Goal: Task Accomplishment & Management: Manage account settings

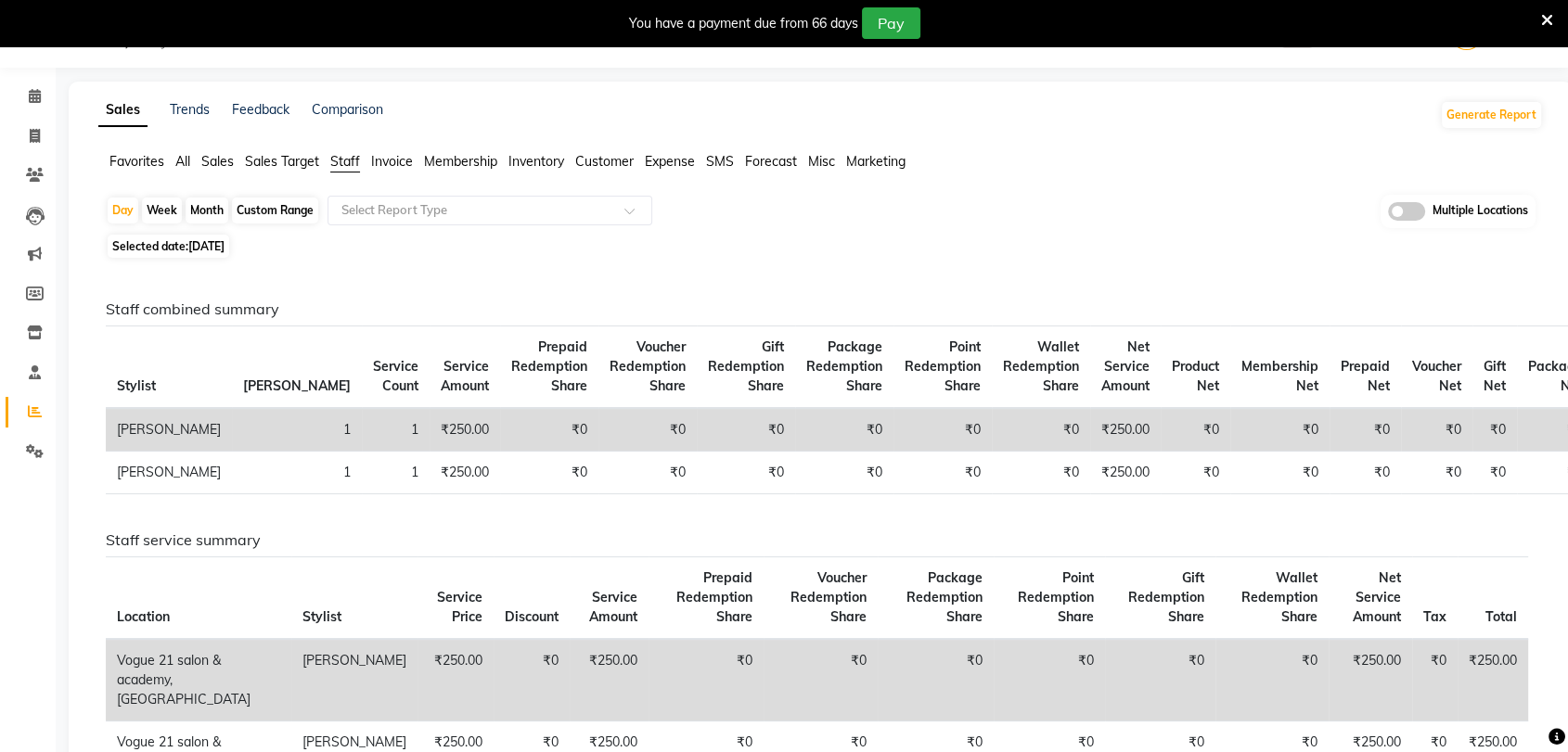
drag, startPoint x: 97, startPoint y: 27, endPoint x: 88, endPoint y: 136, distance: 109.4
click at [88, 136] on body "08047224946 Select Location × Vogue 21 Salon & Academy, Thane WhatsApp Status ✕…" at bounding box center [784, 377] width 1568 height 752
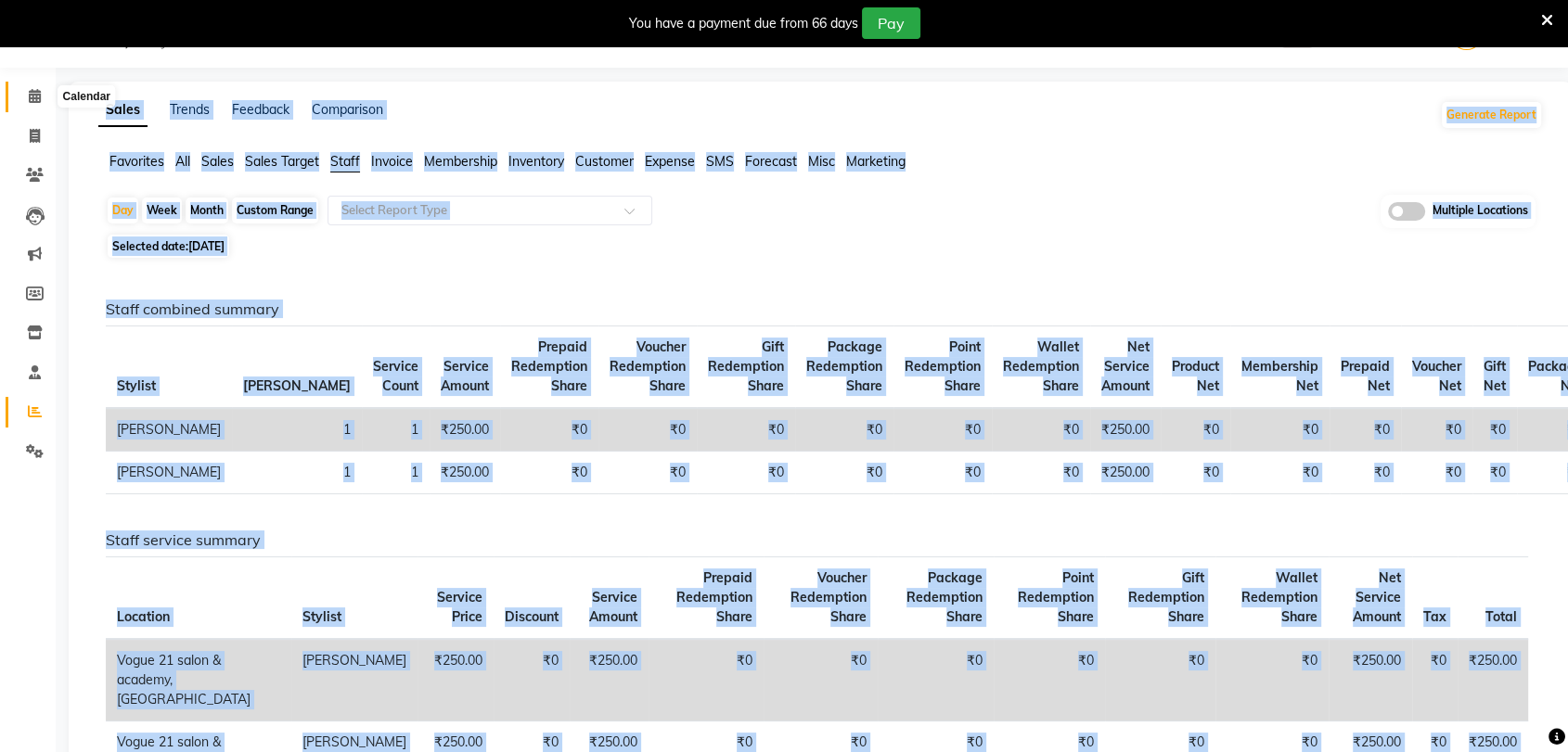
click at [29, 91] on icon at bounding box center [34, 96] width 12 height 14
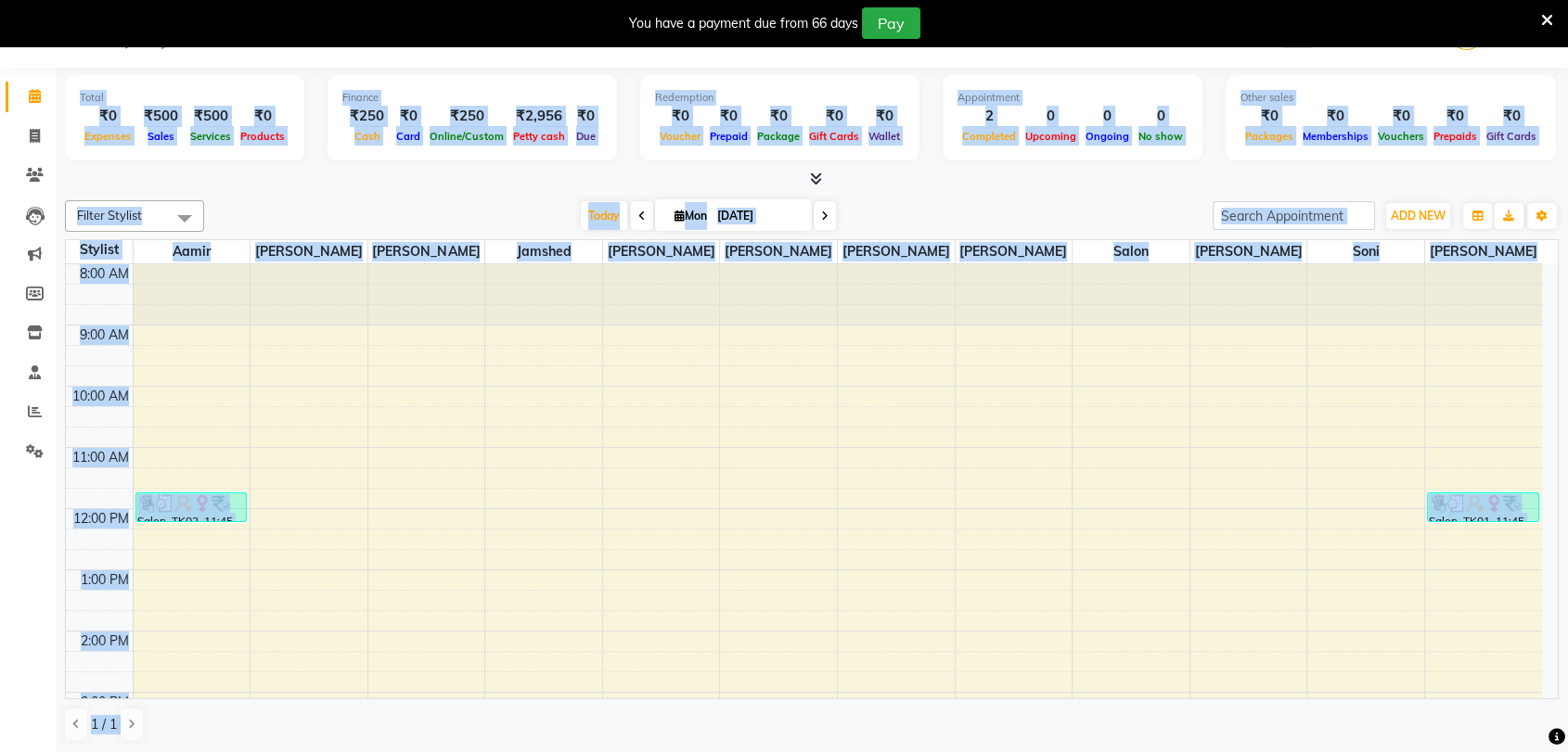
click at [33, 91] on icon at bounding box center [34, 96] width 12 height 14
click at [214, 170] on div at bounding box center [812, 179] width 1494 height 19
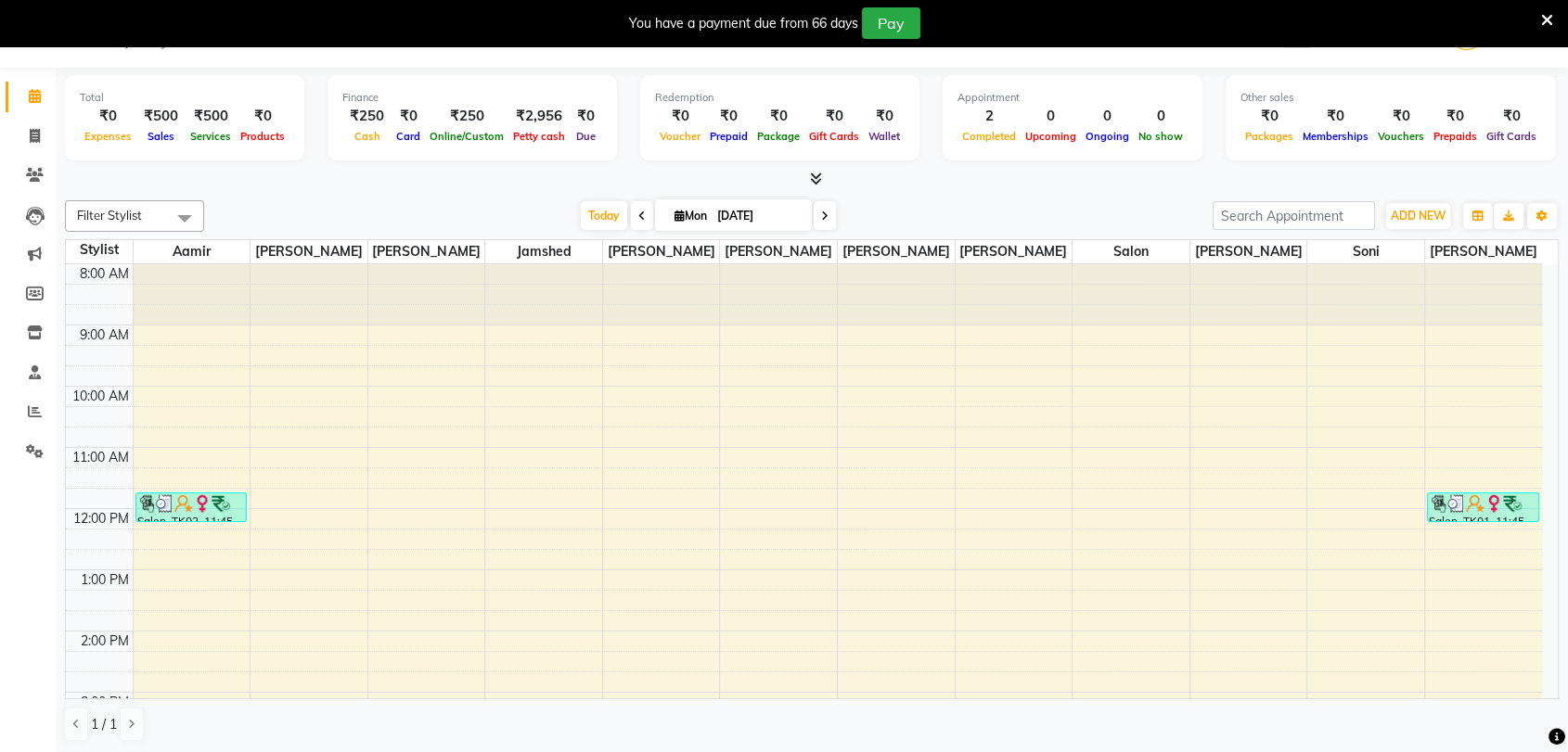
click at [214, 170] on div at bounding box center [812, 179] width 1494 height 19
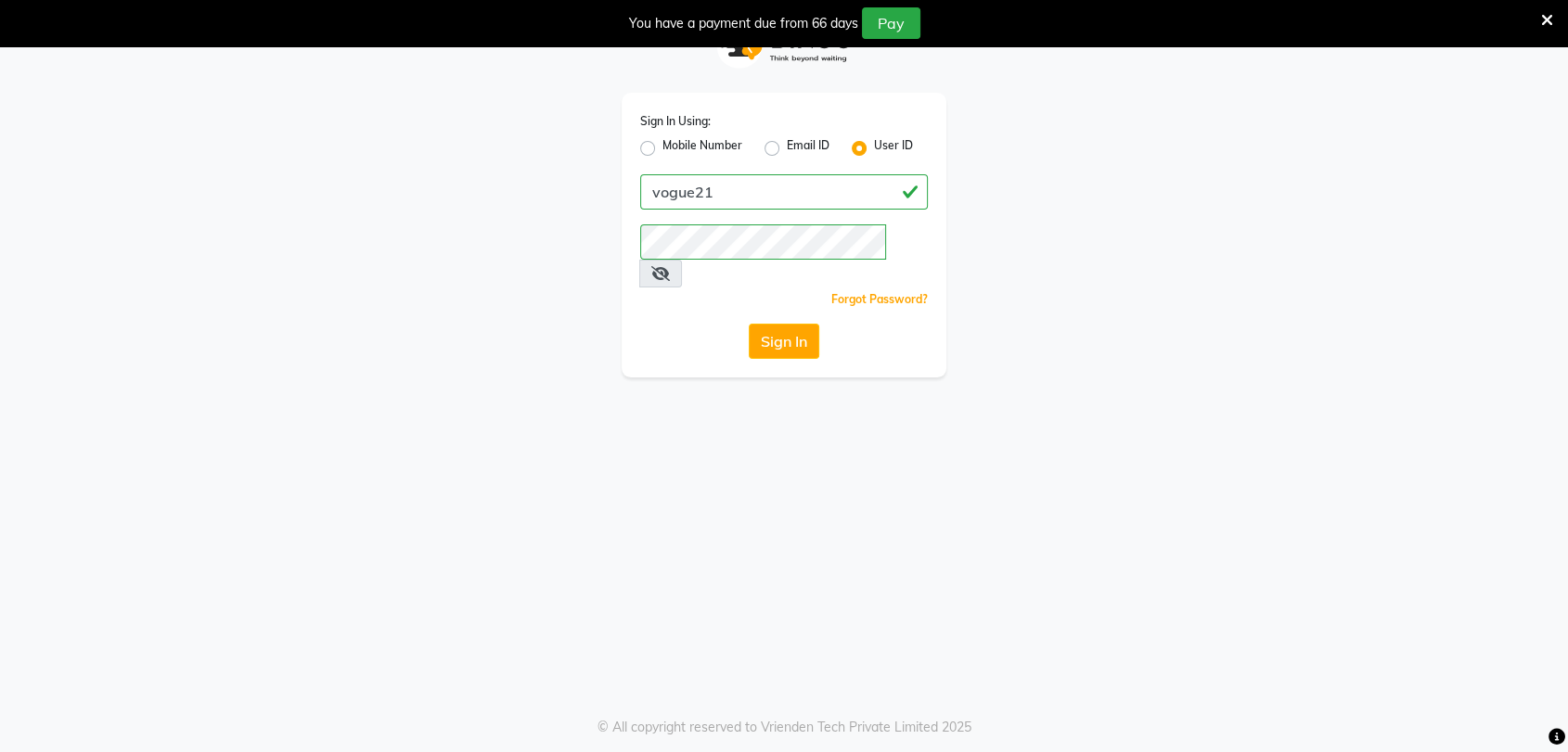
click at [670, 266] on icon at bounding box center [660, 274] width 19 height 15
click at [760, 324] on button "Sign In" at bounding box center [784, 342] width 71 height 35
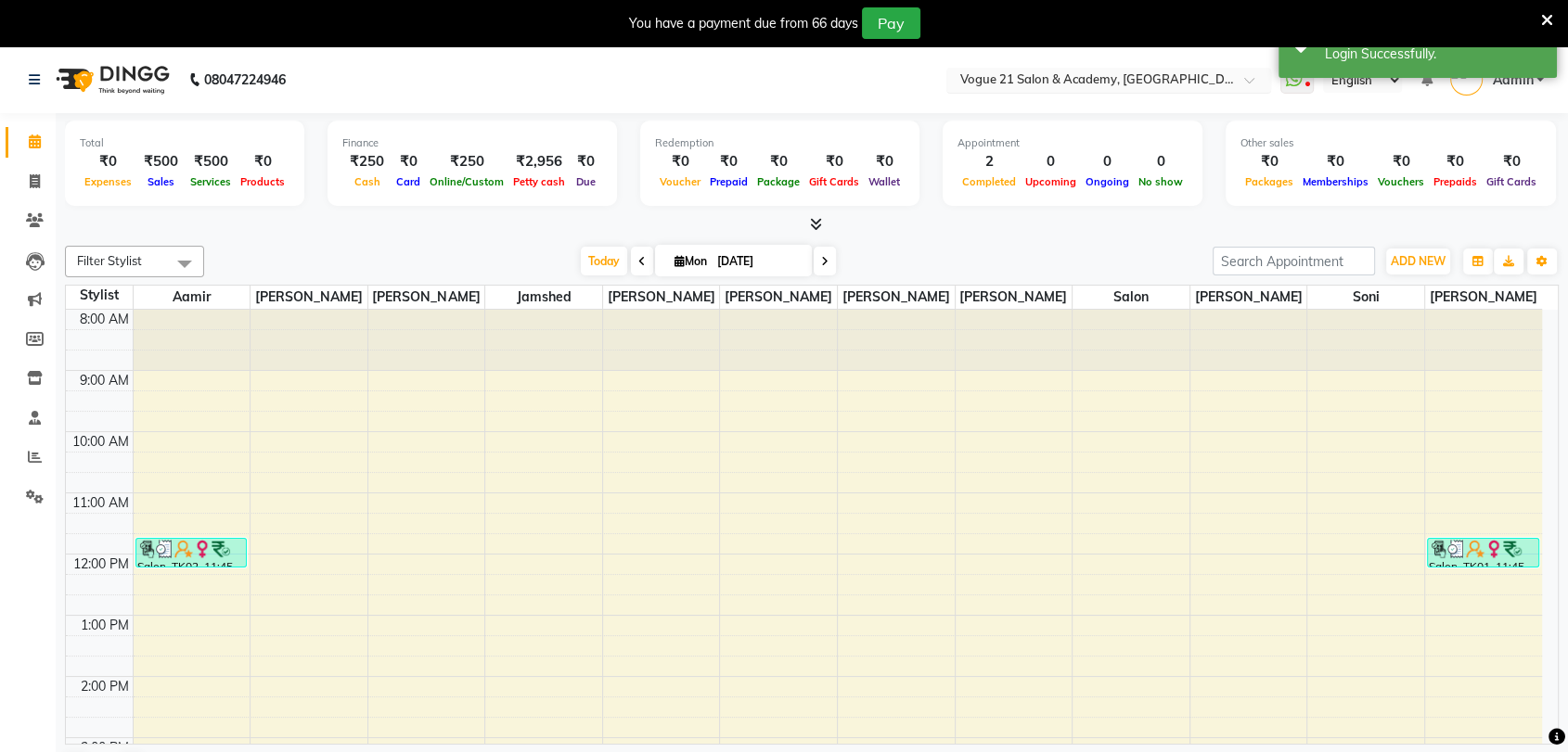
click at [1036, 84] on input "text" at bounding box center [1091, 82] width 269 height 19
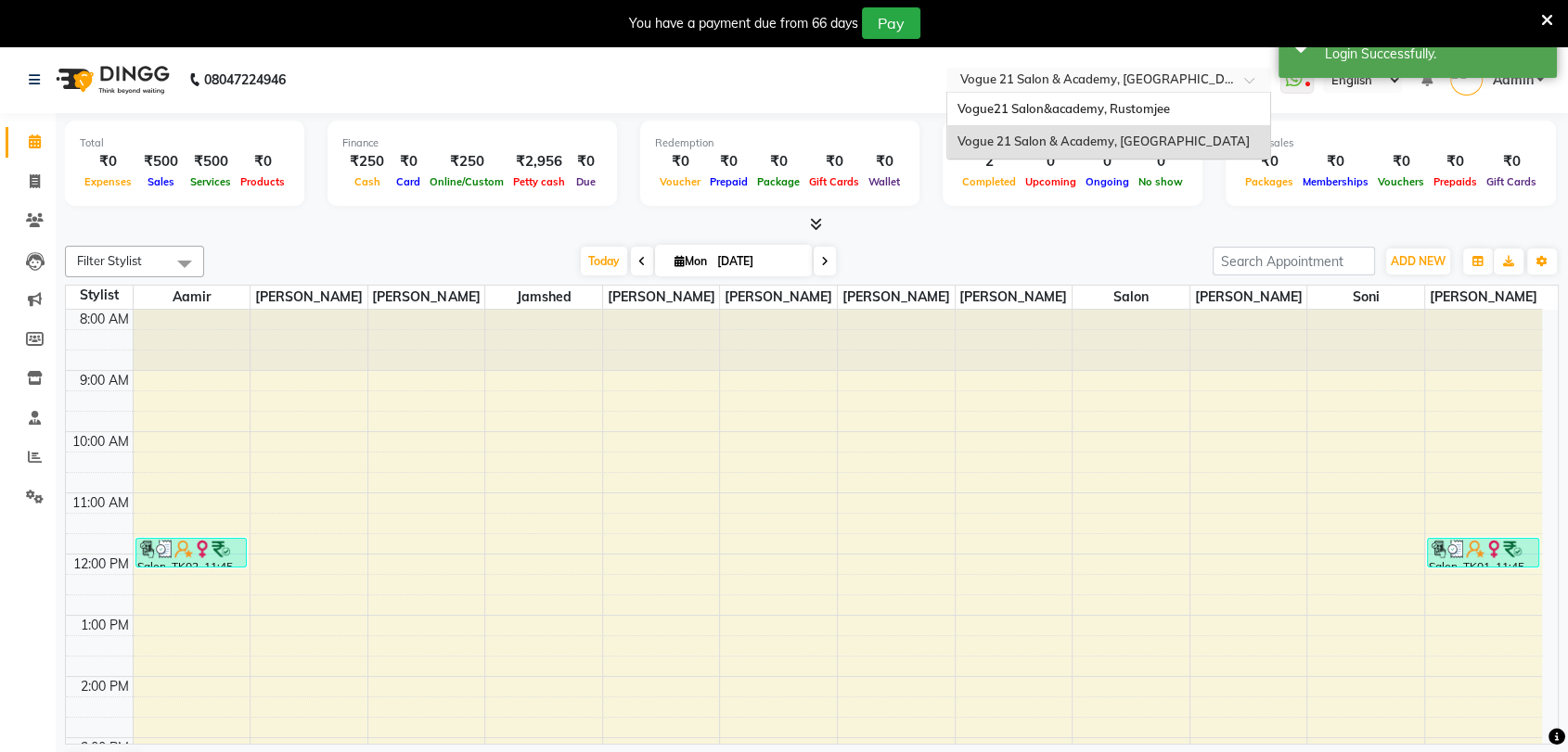
click at [1036, 84] on input "text" at bounding box center [1091, 82] width 269 height 19
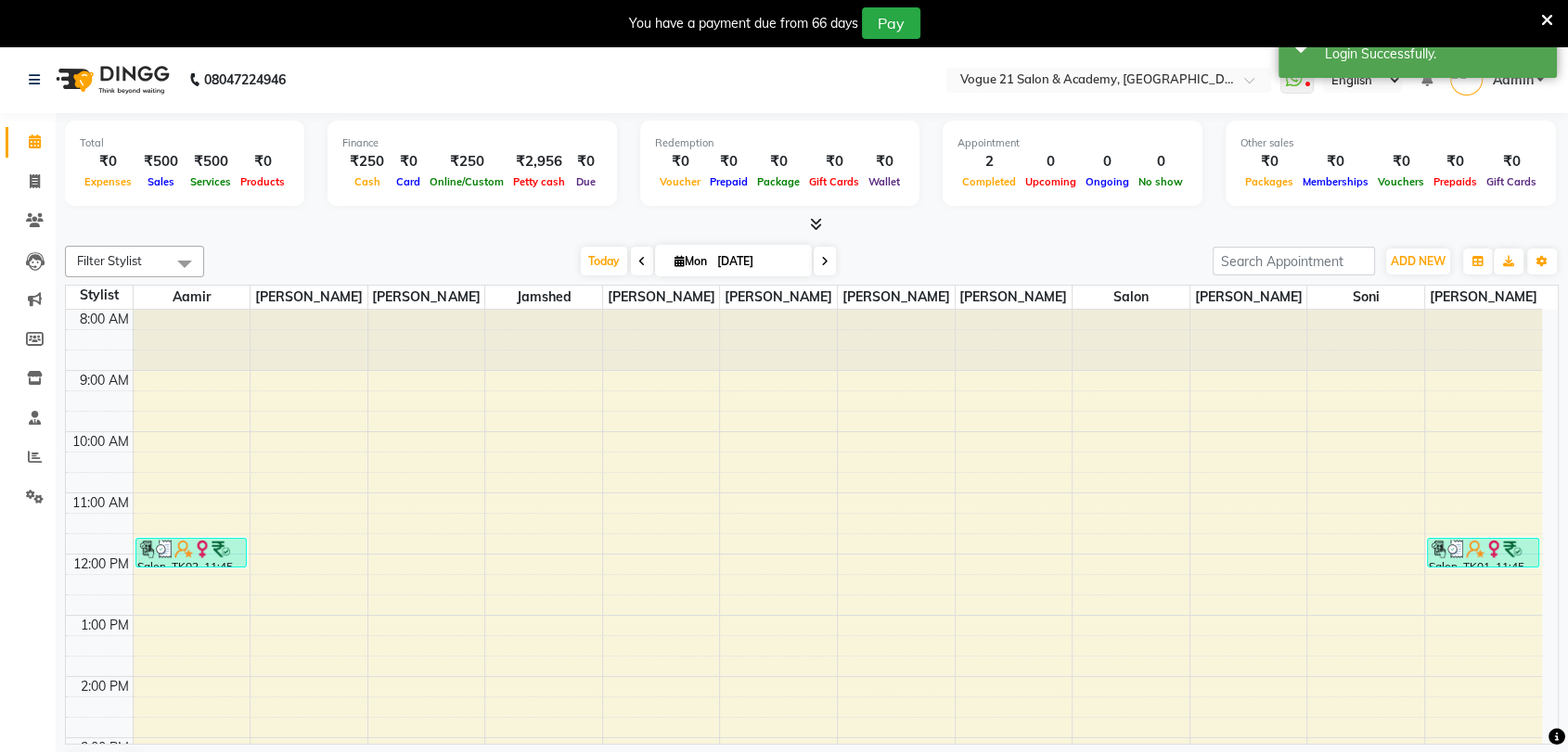
click at [894, 68] on nav "08047224946 Select Location × Vogue 21 Salon & Academy, Thane WhatsApp Status ✕…" at bounding box center [784, 80] width 1568 height 67
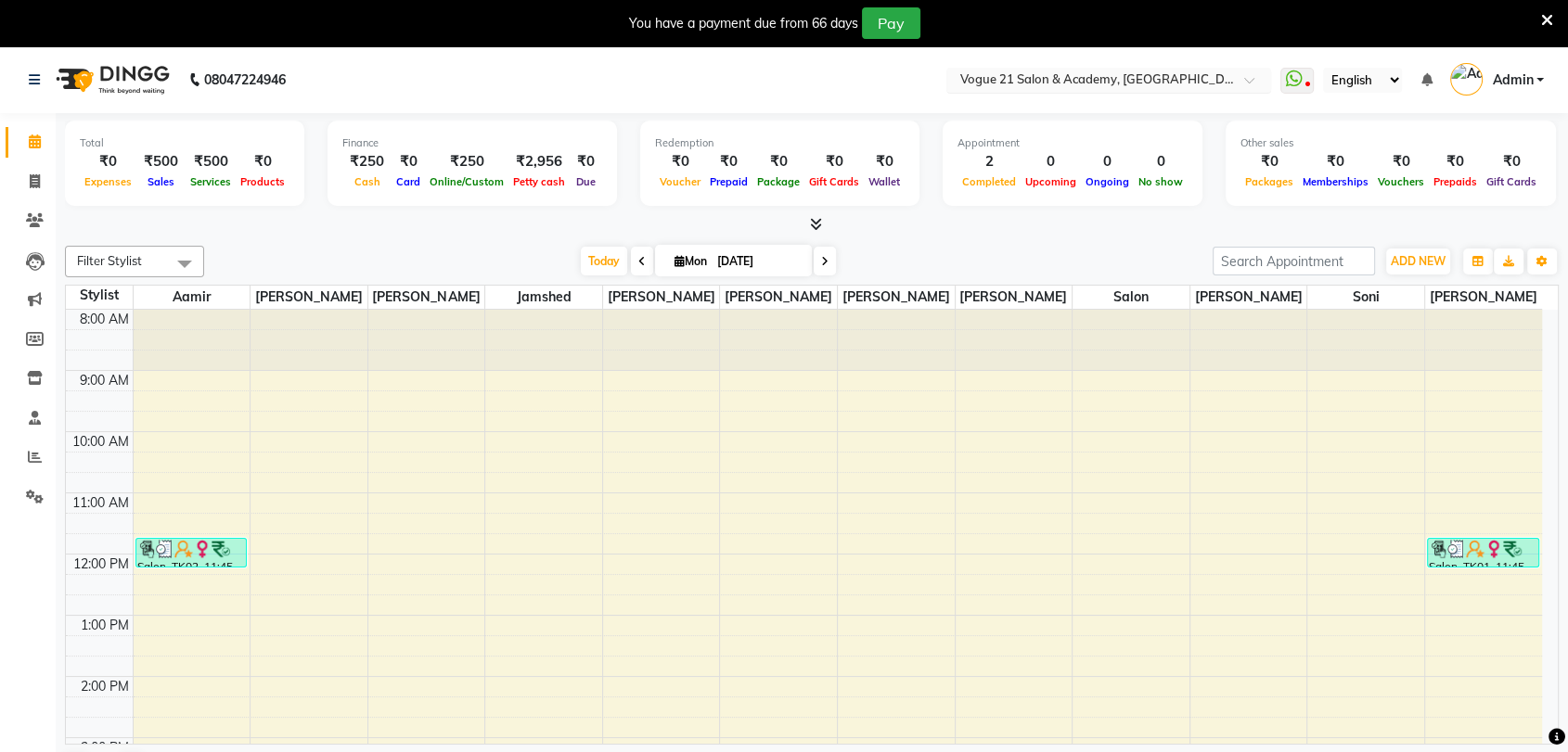
click at [1031, 76] on input "text" at bounding box center [1091, 82] width 269 height 19
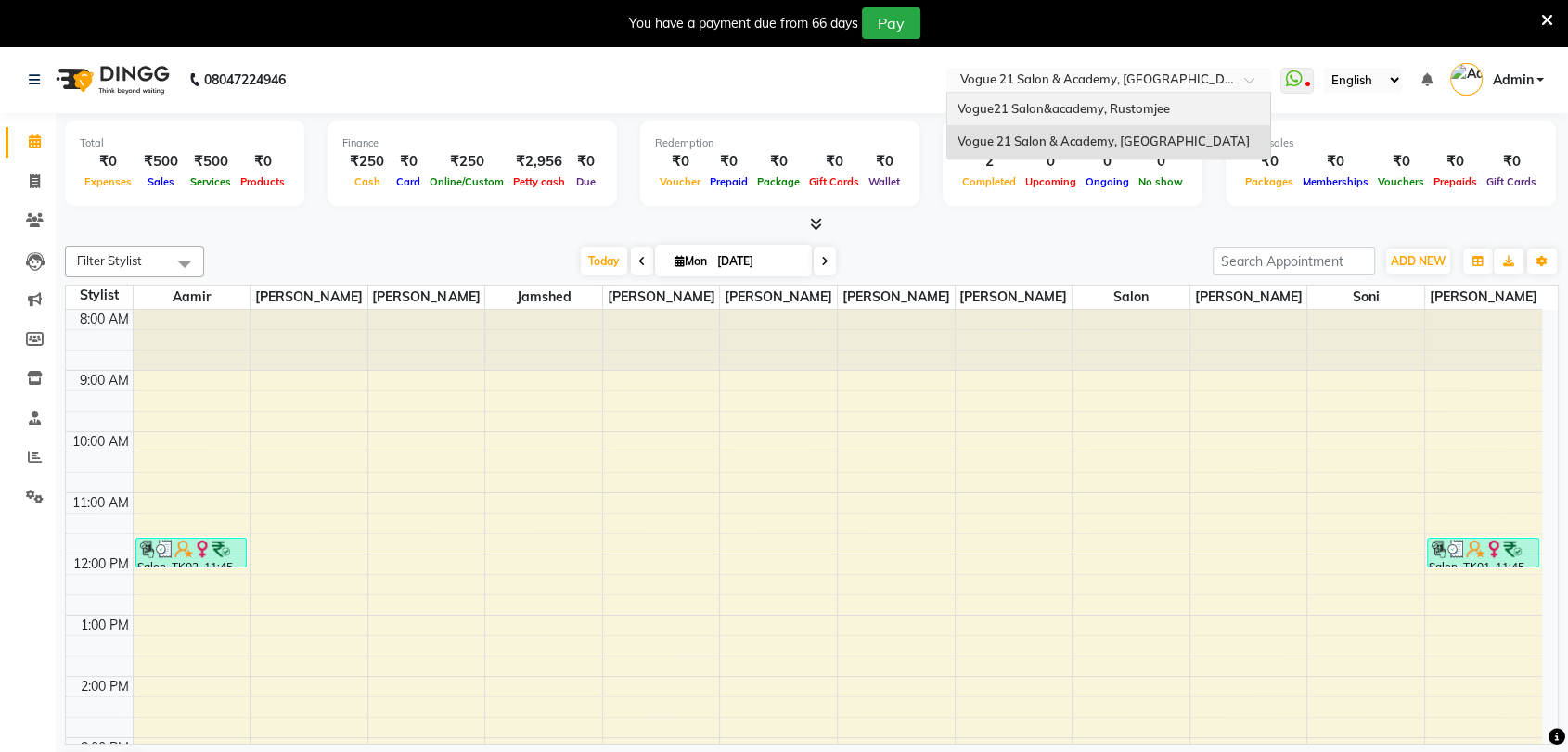
click at [1028, 101] on span "Vogue21 Salon&academy, Rustomjee" at bounding box center [1063, 109] width 213 height 15
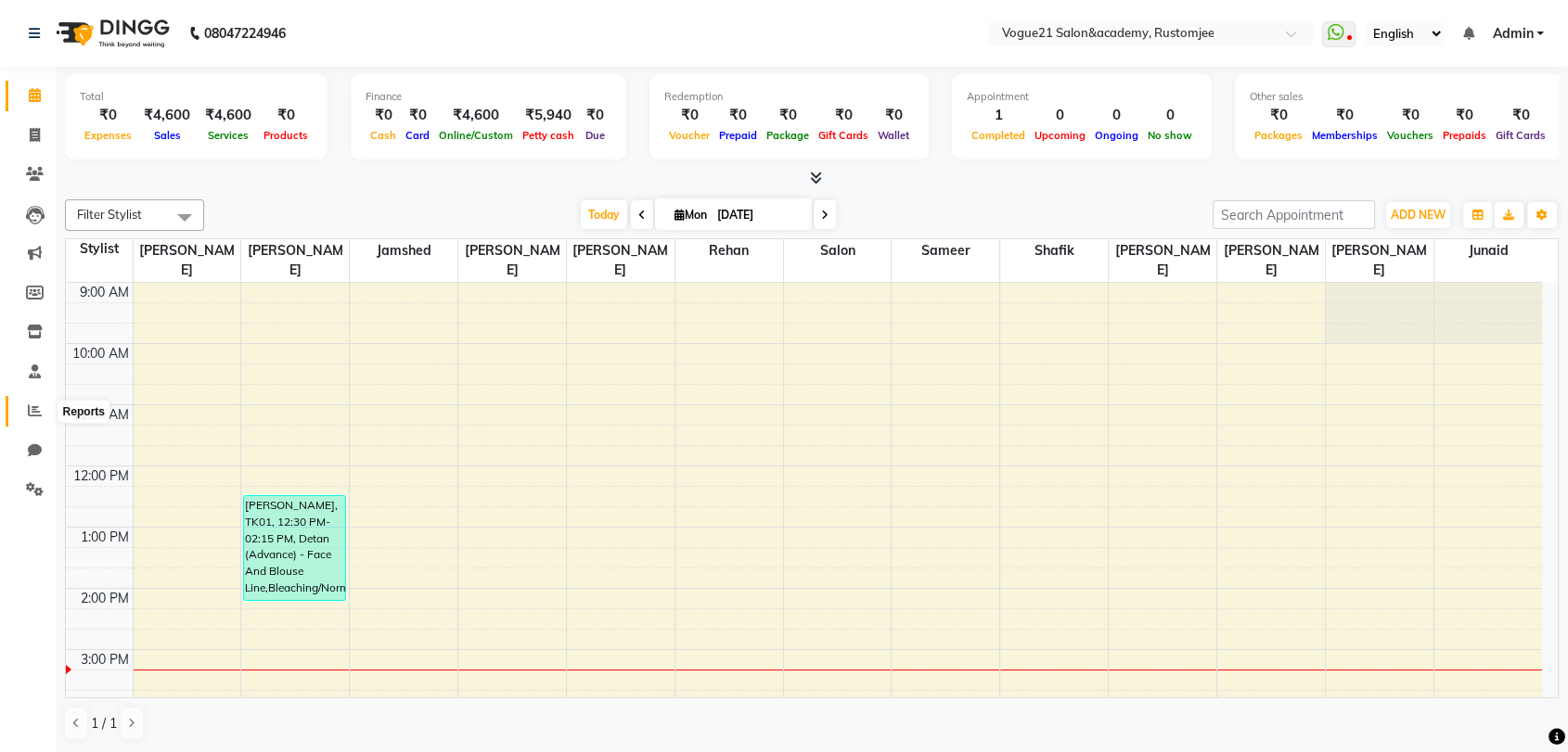
click at [29, 408] on icon at bounding box center [34, 409] width 14 height 14
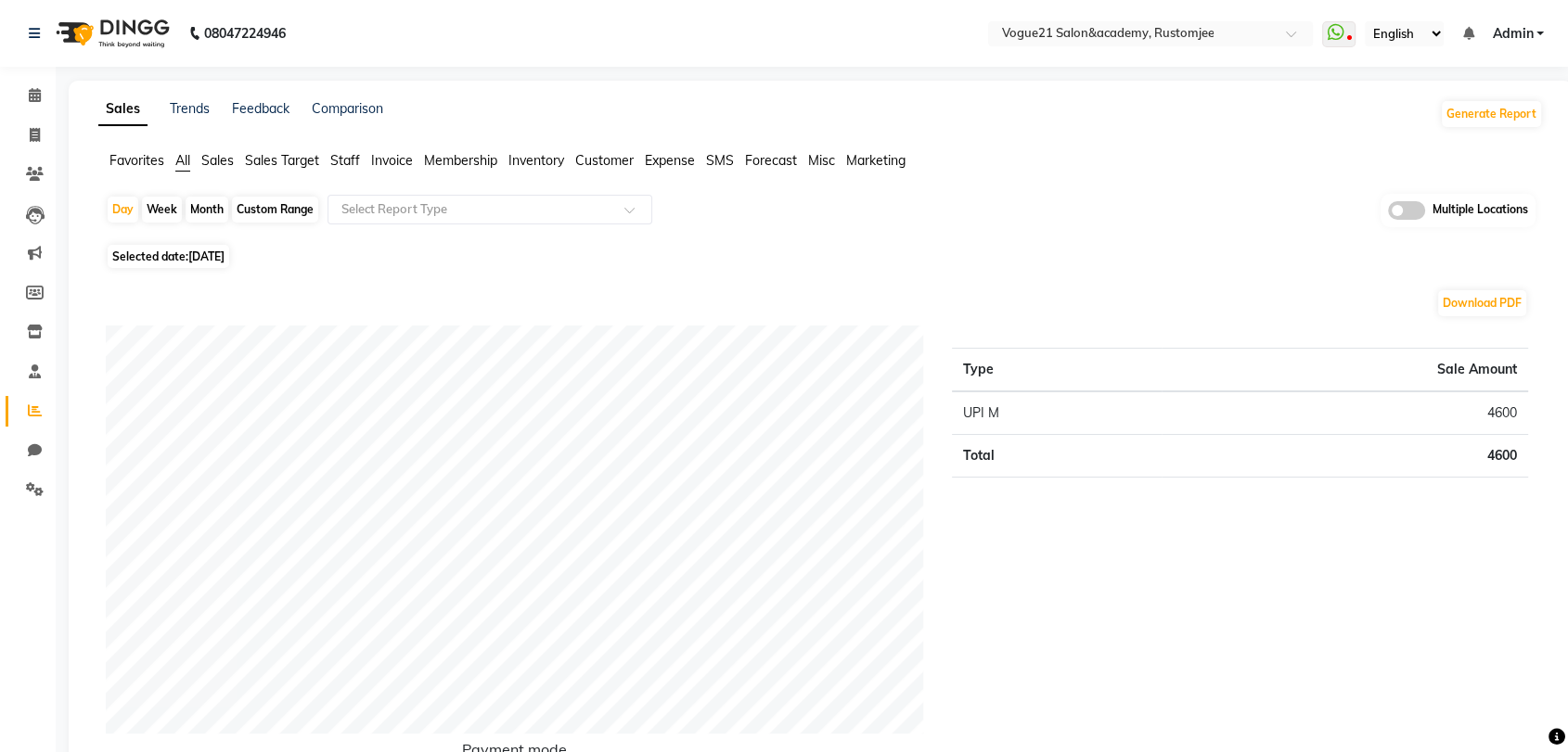
click at [333, 158] on span "Staff" at bounding box center [346, 161] width 30 height 17
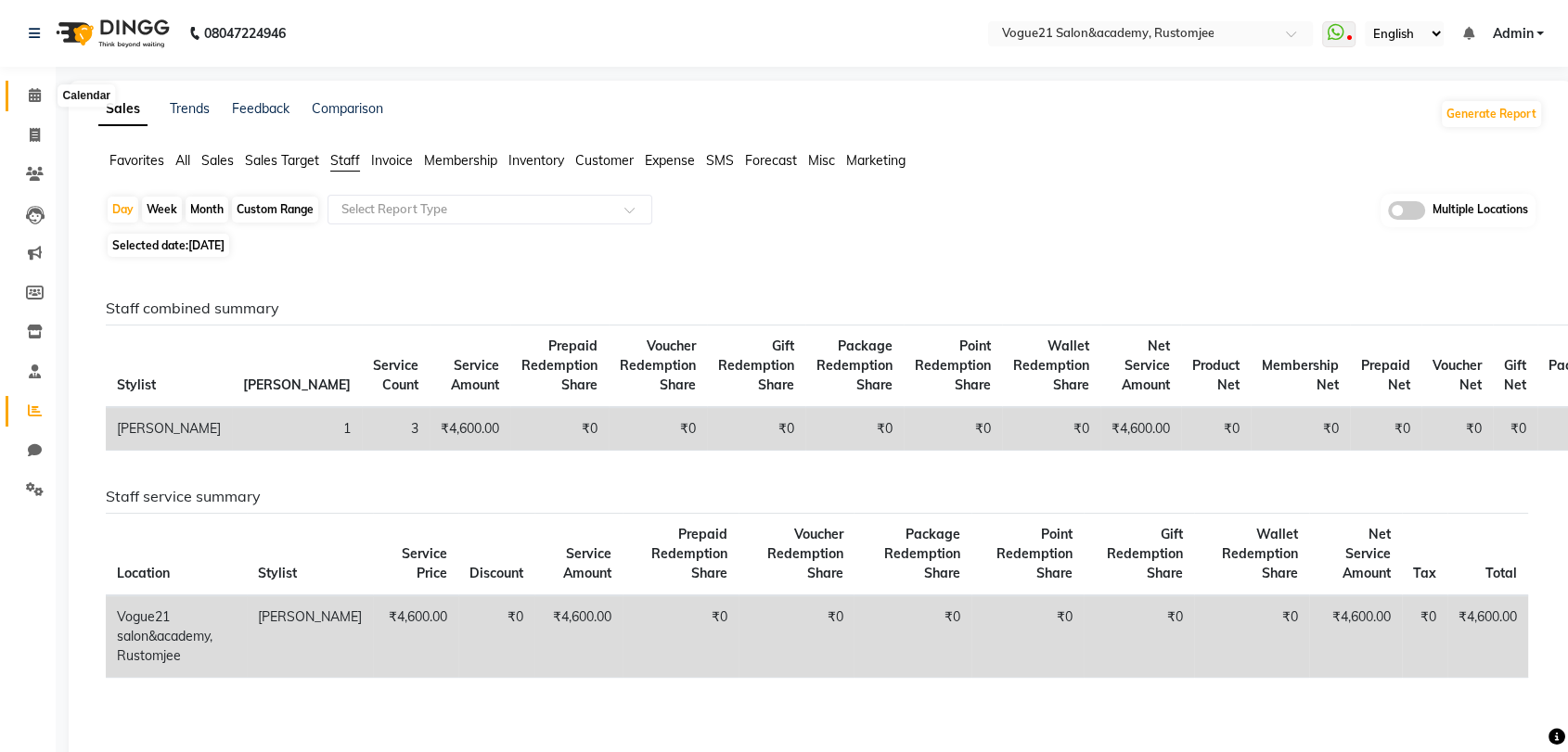
click at [31, 91] on icon at bounding box center [34, 95] width 12 height 14
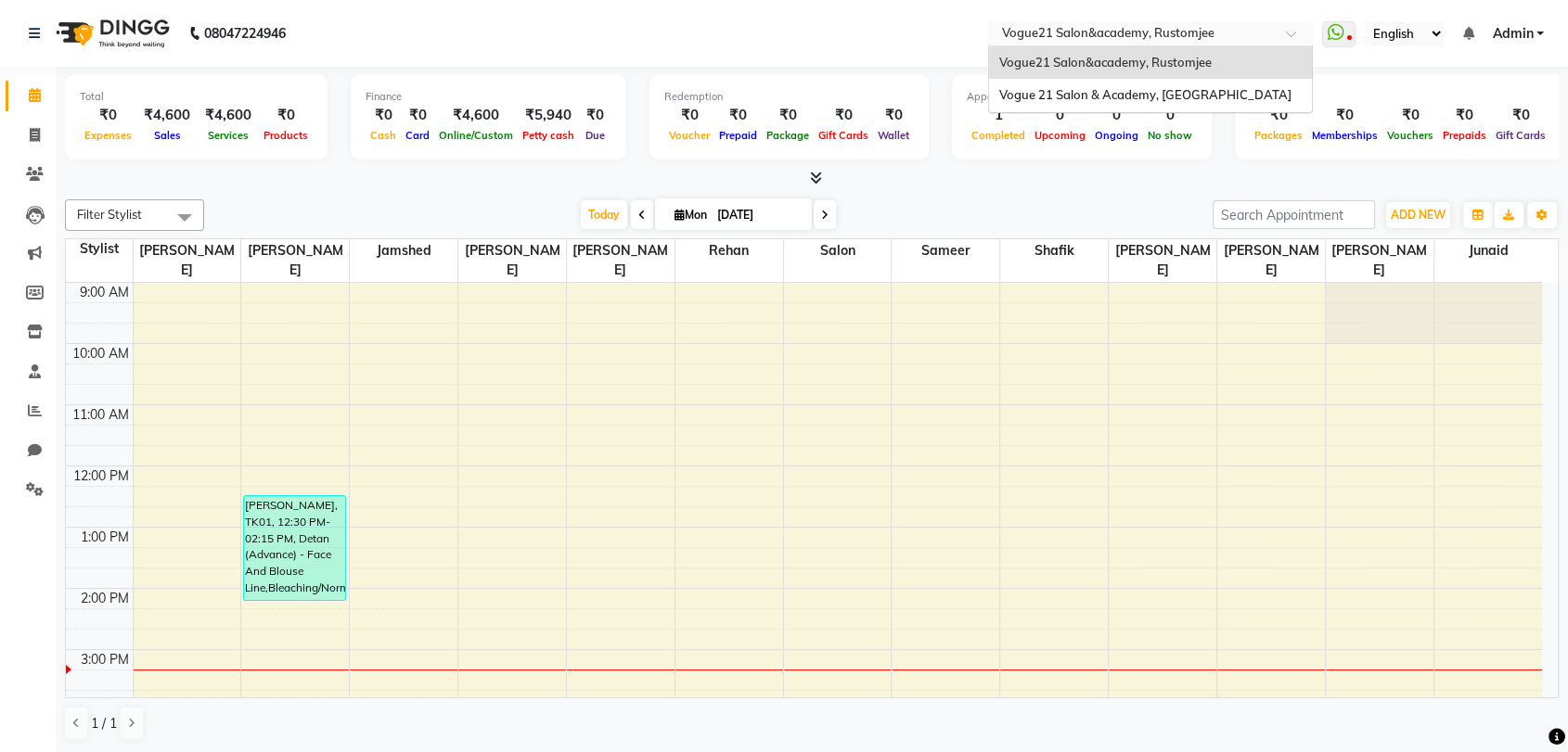
click at [1110, 29] on input "text" at bounding box center [1132, 35] width 269 height 19
click at [1104, 83] on div "Vogue 21 Salon & Academy, [GEOGRAPHIC_DATA]" at bounding box center [1151, 96] width 323 height 33
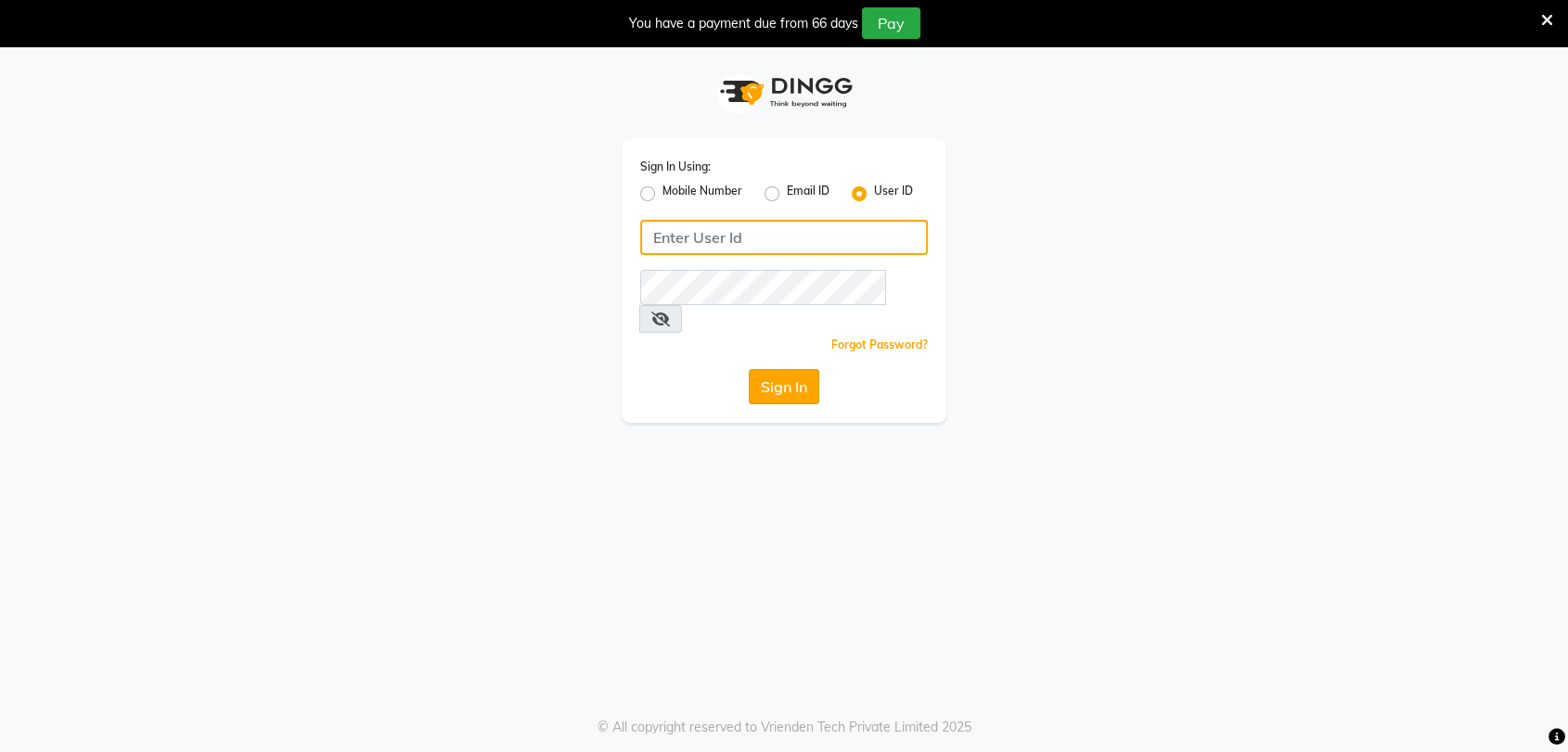
type input "vogue21"
click at [762, 369] on button "Sign In" at bounding box center [784, 386] width 71 height 35
click at [762, 369] on div "Sign In" at bounding box center [784, 386] width 288 height 35
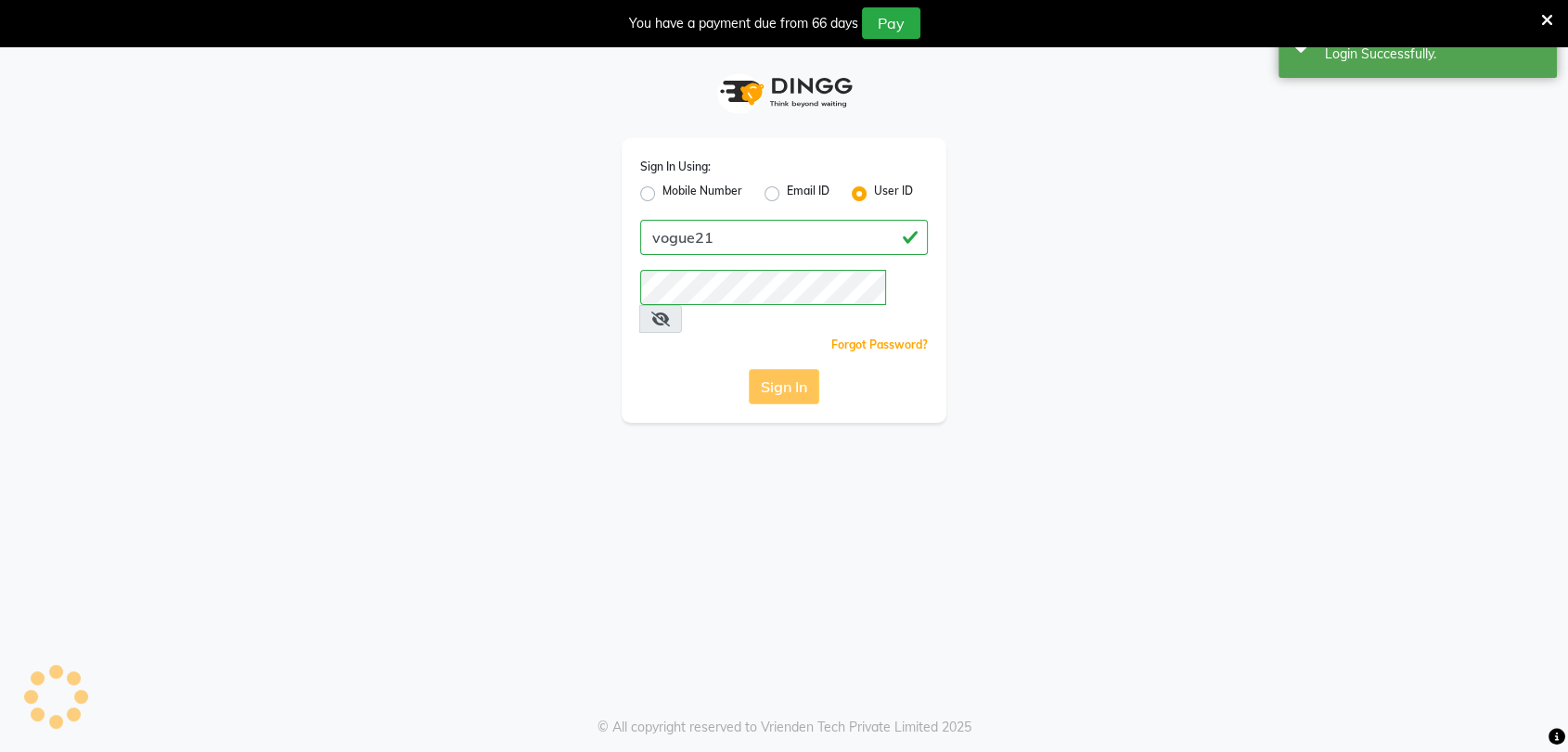
click at [766, 369] on div "Sign In" at bounding box center [784, 386] width 288 height 35
